Goal: Check status: Check status

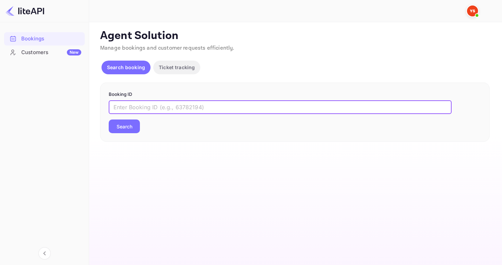
click at [141, 113] on input "text" at bounding box center [280, 107] width 343 height 14
paste input "8992874"
type input "8992874"
click at [134, 129] on button "Search" at bounding box center [124, 127] width 31 height 14
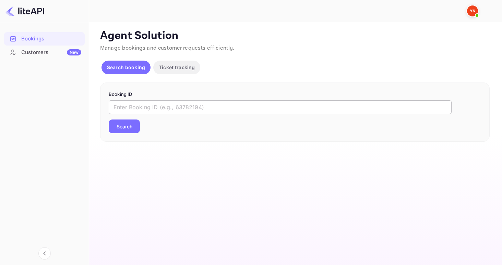
click at [129, 110] on input "text" at bounding box center [280, 107] width 343 height 14
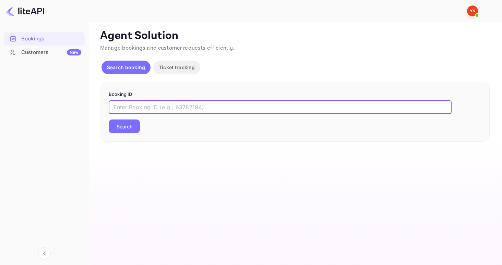
paste input "8201915"
type input "8201915"
click at [126, 127] on button "Search" at bounding box center [124, 127] width 31 height 14
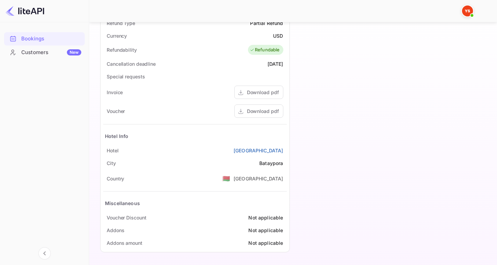
scroll to position [274, 0]
